Goal: Task Accomplishment & Management: Manage account settings

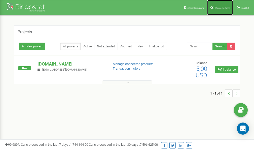
click at [219, 7] on span "Profile settings" at bounding box center [222, 8] width 15 height 3
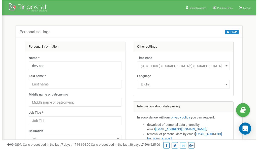
scroll to position [25, 0]
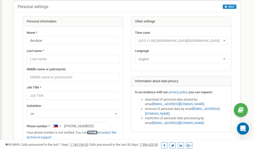
click at [95, 132] on link "verify it" at bounding box center [92, 132] width 10 height 4
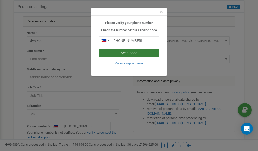
click at [126, 52] on button "Send code" at bounding box center [129, 53] width 60 height 9
